Goal: Task Accomplishment & Management: Use online tool/utility

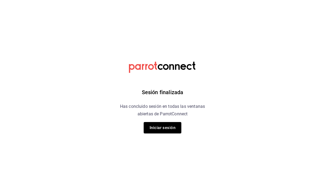
click at [170, 125] on button "Iniciar sesión" at bounding box center [163, 127] width 38 height 11
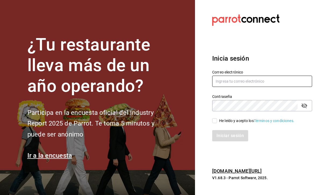
click at [246, 87] on input "text" at bounding box center [262, 81] width 100 height 11
type input "[PERSON_NAME][EMAIL_ADDRESS][DOMAIN_NAME]"
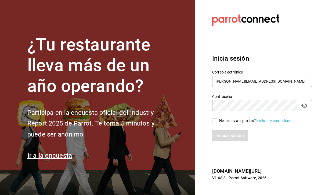
click at [214, 123] on input "He leído y acepto los Términos y condiciones." at bounding box center [214, 121] width 5 height 5
checkbox input "true"
click at [234, 142] on button "Iniciar sesión" at bounding box center [230, 135] width 37 height 11
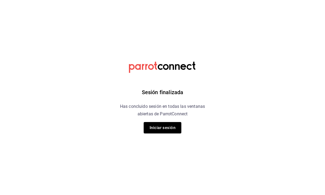
click at [173, 133] on button "Iniciar sesión" at bounding box center [163, 127] width 38 height 11
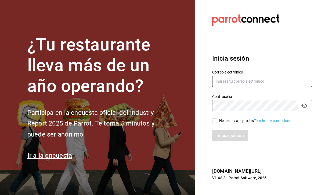
click at [274, 87] on input "text" at bounding box center [262, 81] width 100 height 11
type input "Hector.c.mind@gmail.com"
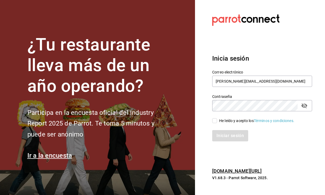
click at [216, 123] on input "He leído y acepto los Términos y condiciones." at bounding box center [214, 121] width 5 height 5
checkbox input "true"
click at [234, 142] on button "Iniciar sesión" at bounding box center [230, 135] width 36 height 11
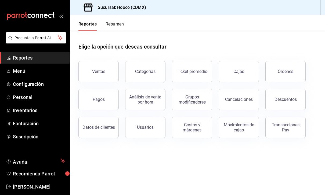
click at [12, 69] on link "Menú" at bounding box center [35, 71] width 70 height 12
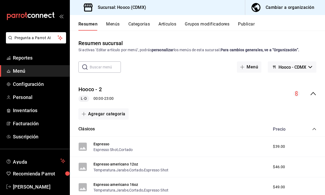
click at [173, 26] on button "Artículos" at bounding box center [168, 26] width 18 height 9
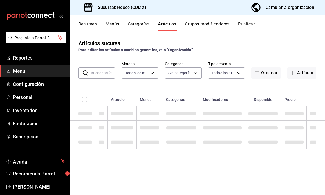
type input "d2a49f04-6a05-4360-9973-bb57c1ffd7e9"
type input "6a4f3053-ce20-40e5-a496-7ff5dbcd2d07,20ed9d8a-36a0-48f3-904d-6f7d2a428019,36e04…"
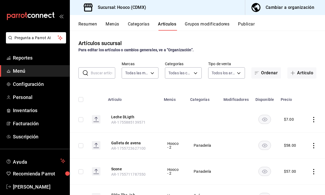
click at [105, 72] on input "text" at bounding box center [103, 73] width 24 height 11
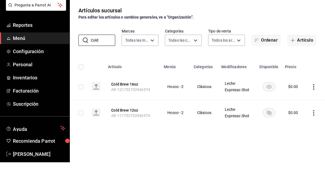
scroll to position [17, 0]
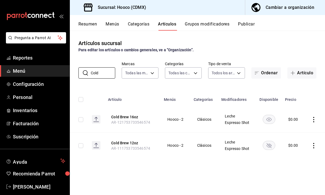
type input "Cold"
click at [269, 141] on rect "availability-product" at bounding box center [269, 145] width 12 height 9
